Goal: Task Accomplishment & Management: Manage account settings

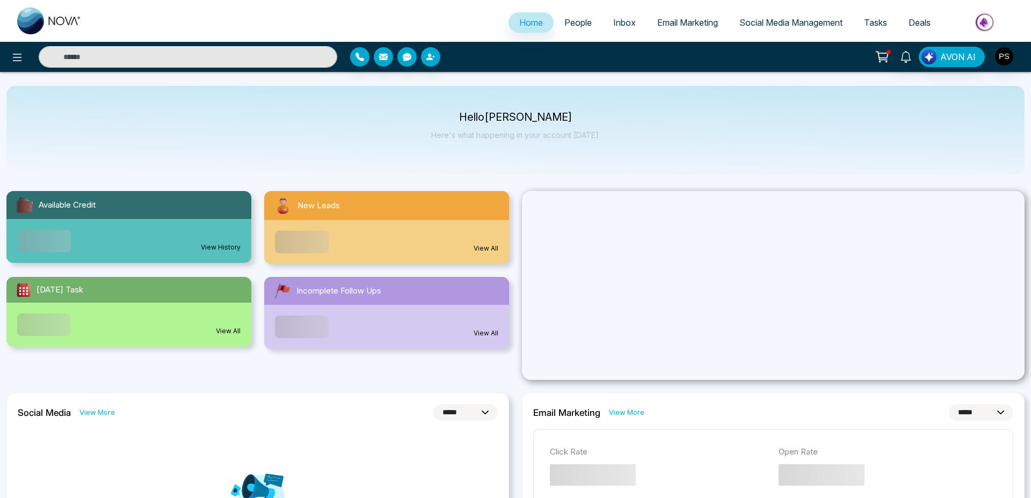
select select "*"
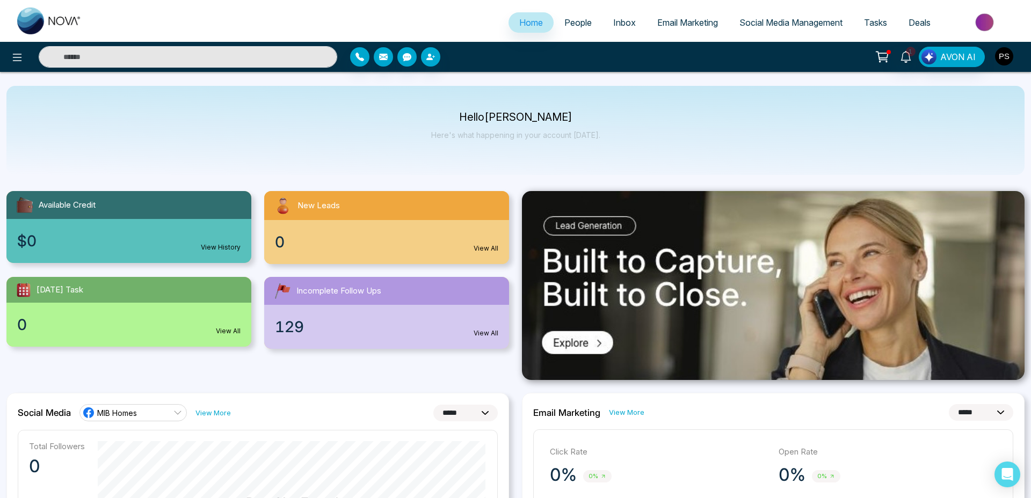
click at [997, 55] on img "button" at bounding box center [1004, 56] width 18 height 18
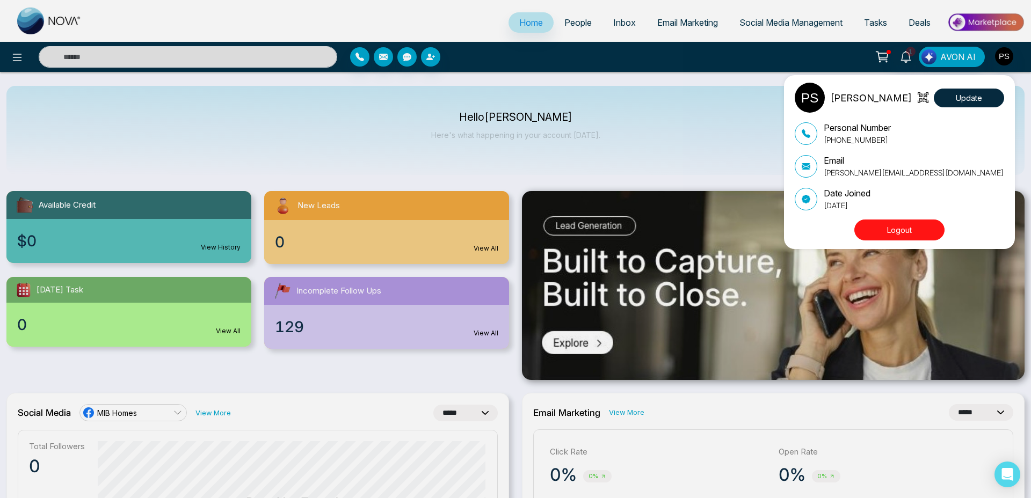
click at [902, 231] on button "Logout" at bounding box center [900, 230] width 90 height 21
